Goal: Information Seeking & Learning: Learn about a topic

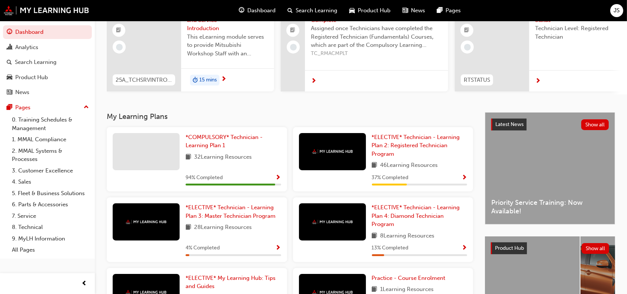
scroll to position [80, 0]
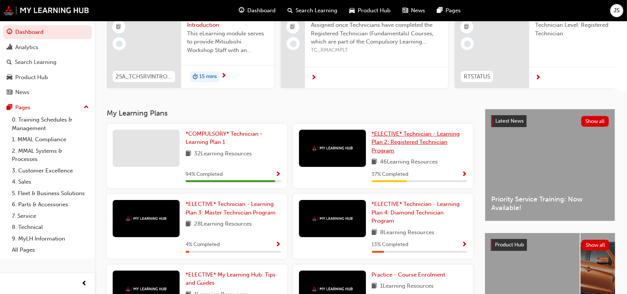
click at [386, 141] on span "*ELECTIVE* Technician - Learning Plan 2: Registered Technician Program" at bounding box center [416, 142] width 88 height 23
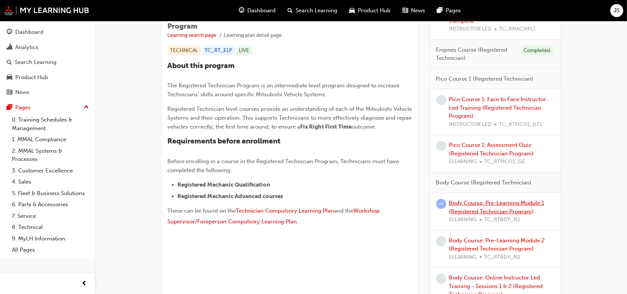
scroll to position [143, 0]
click at [484, 202] on link "Body Course: Pre-Learning Module 1 (Registered Technician Program)" at bounding box center [496, 206] width 95 height 15
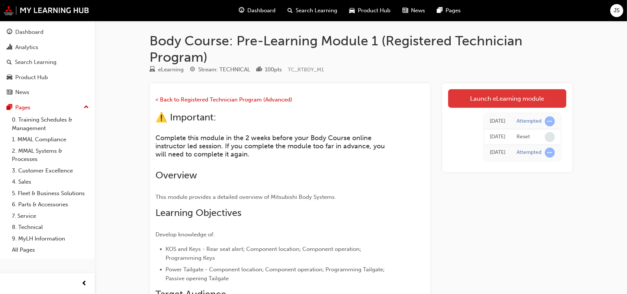
click at [464, 99] on link "Launch eLearning module" at bounding box center [507, 98] width 118 height 19
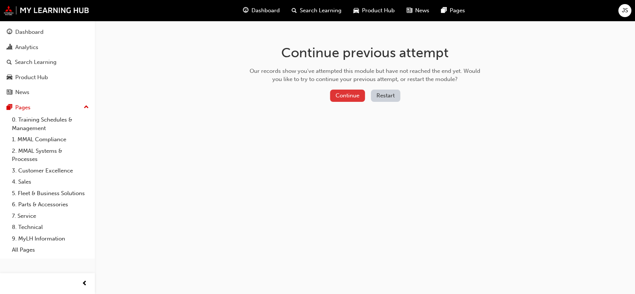
click at [355, 97] on button "Continue" at bounding box center [347, 96] width 35 height 12
